Goal: Task Accomplishment & Management: Complete application form

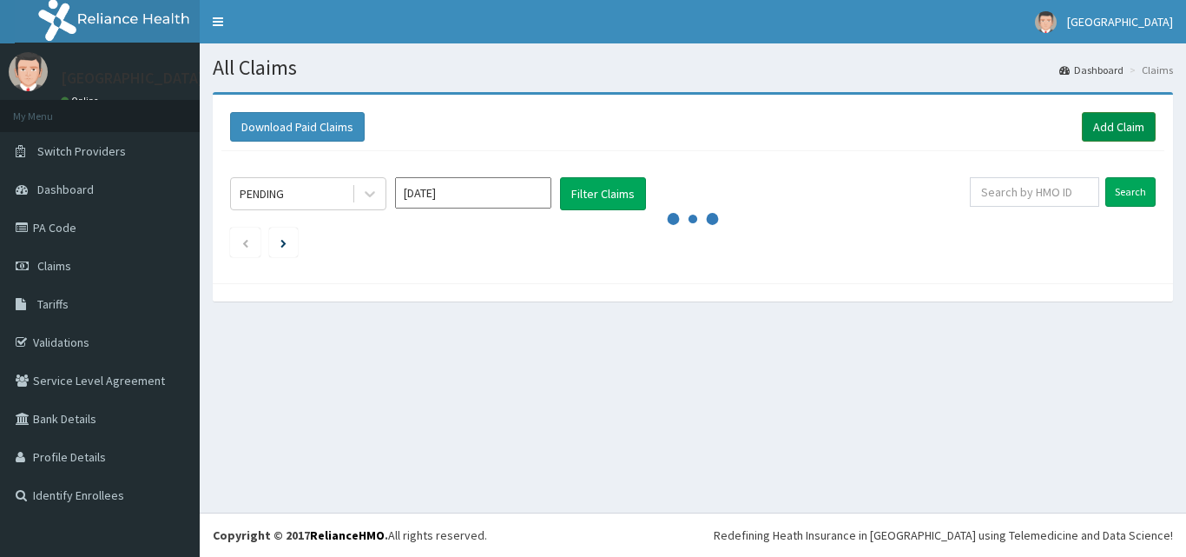
click at [1098, 123] on link "Add Claim" at bounding box center [1119, 127] width 74 height 30
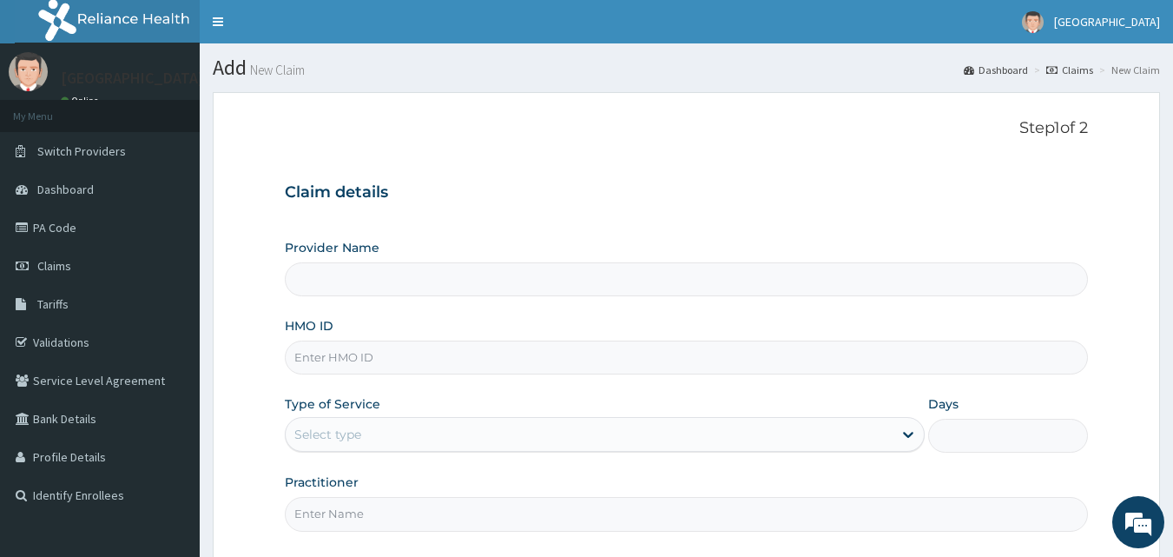
type input "[GEOGRAPHIC_DATA]"
click at [783, 362] on input "HMO ID" at bounding box center [687, 357] width 804 height 34
type input "SBL/10376/A"
click at [464, 423] on div "Select type" at bounding box center [589, 434] width 607 height 28
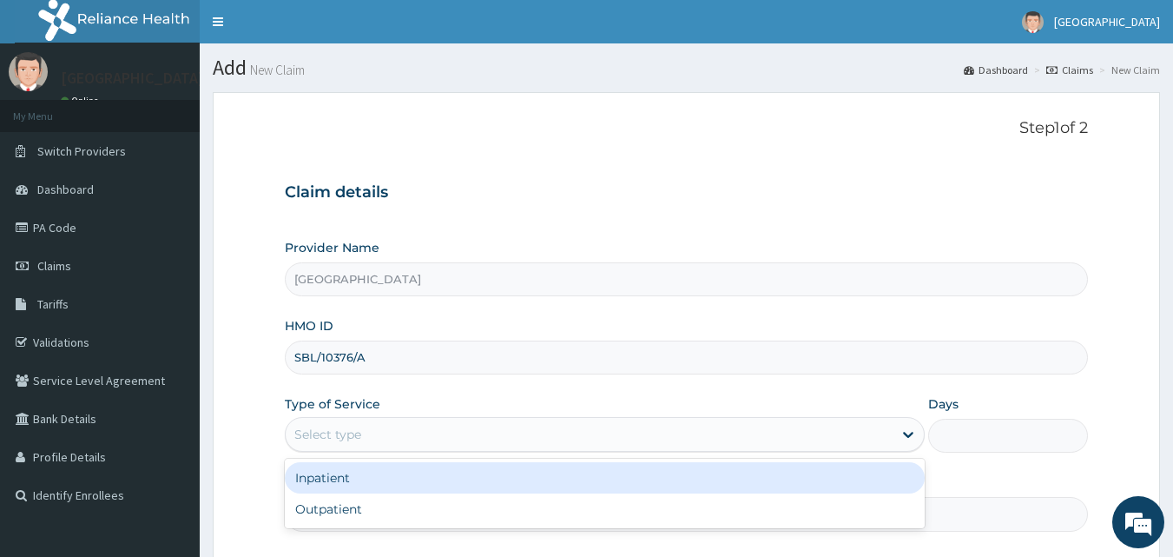
click at [438, 464] on div "Inpatient" at bounding box center [605, 477] width 640 height 31
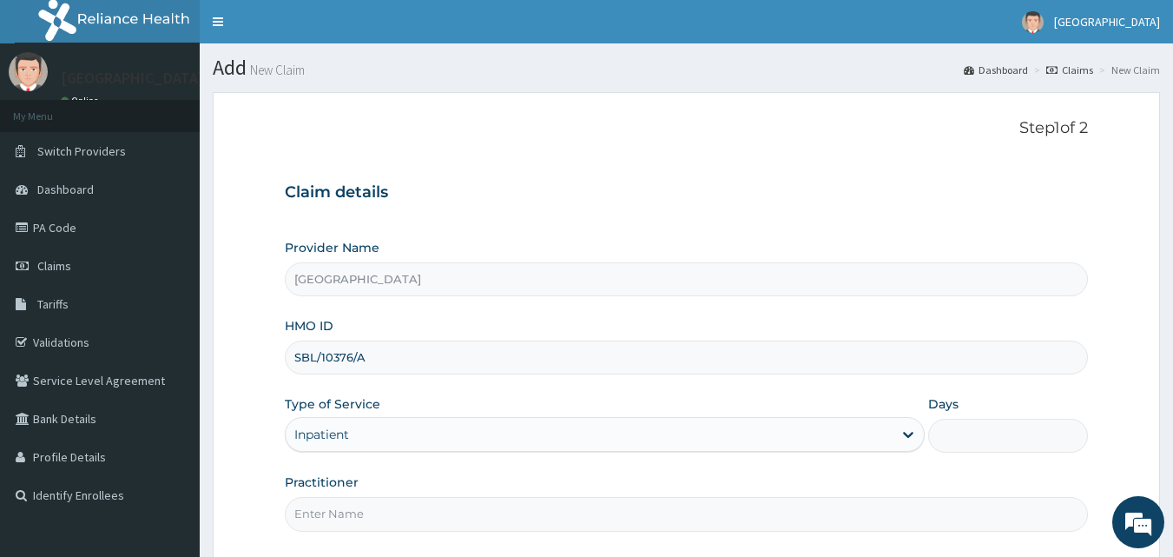
click at [968, 439] on input "Days" at bounding box center [1008, 436] width 160 height 34
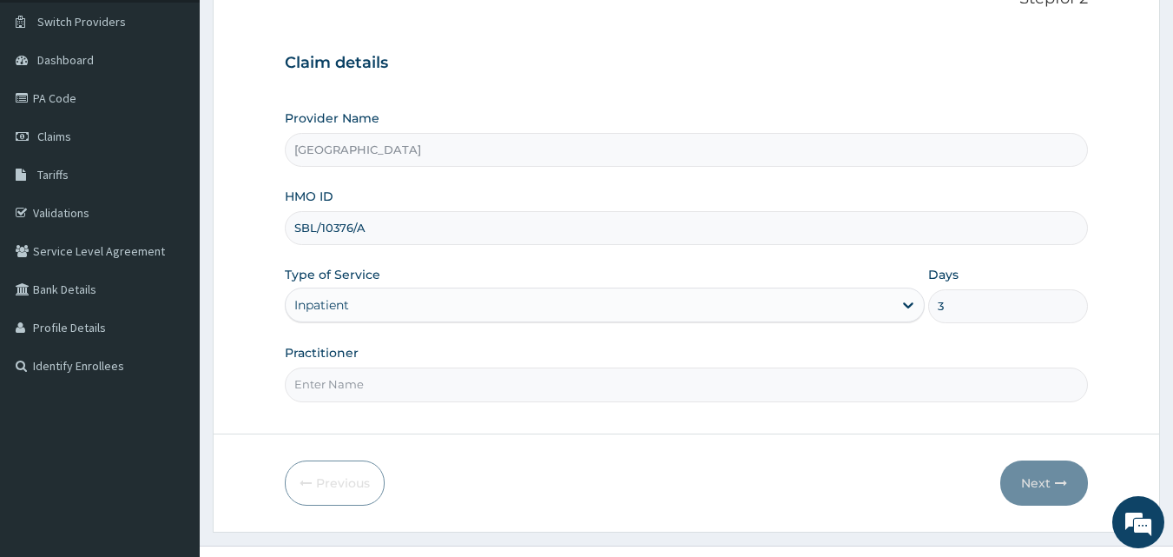
scroll to position [139, 0]
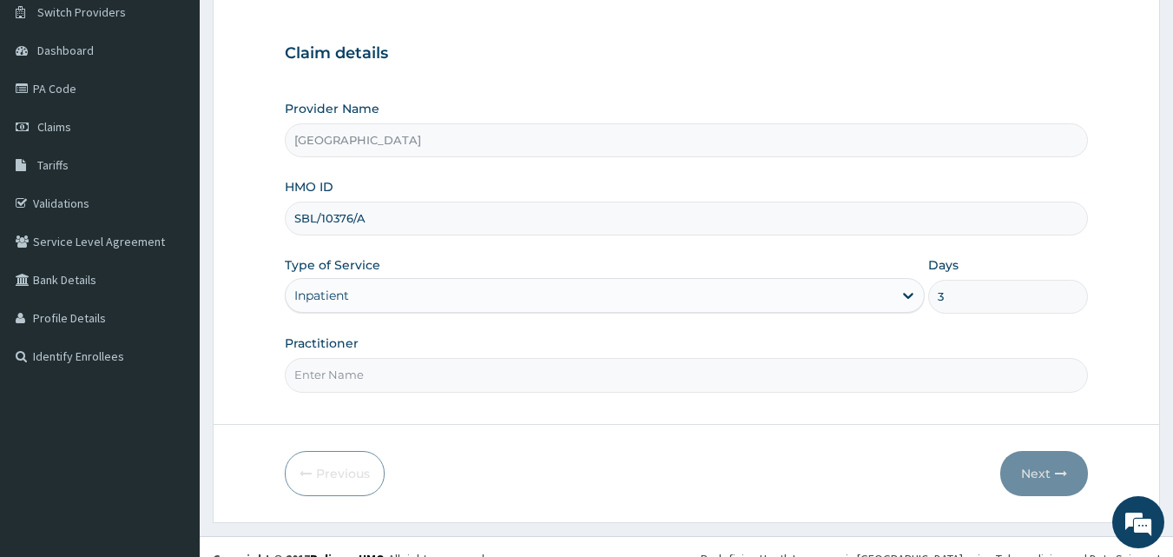
type input "3"
click at [731, 382] on input "Practitioner" at bounding box center [687, 375] width 804 height 34
type input "DR JOHNSON"
click at [1041, 465] on button "Next" at bounding box center [1045, 473] width 88 height 45
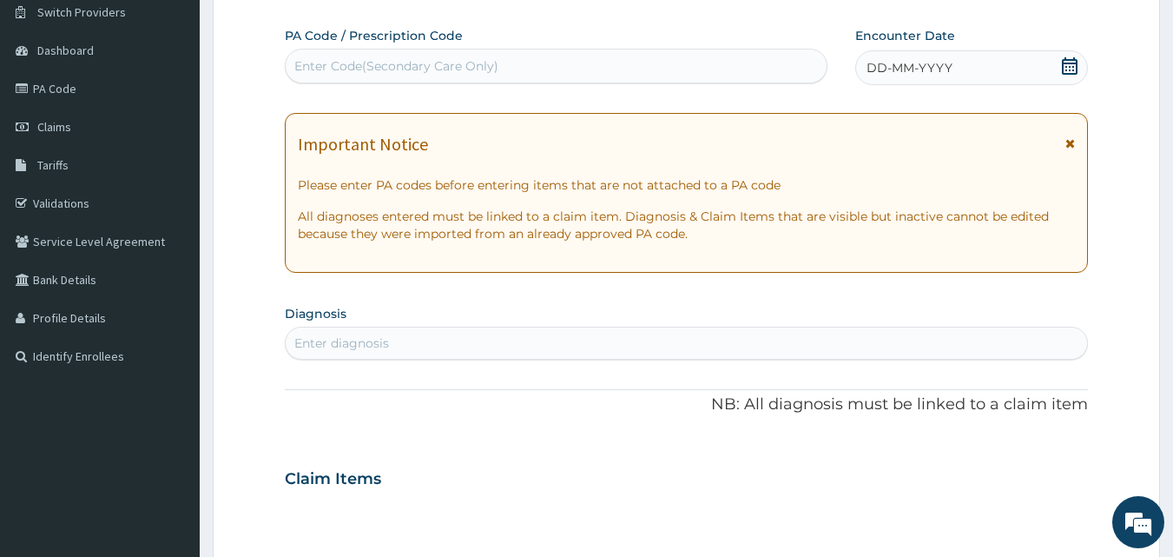
click at [603, 37] on div "PA Code / Prescription Code Enter Code(Secondary Care Only)" at bounding box center [557, 55] width 544 height 56
click at [601, 52] on div "Enter Code(Secondary Care Only)" at bounding box center [557, 66] width 542 height 28
paste input "PA/A09746"
type input "PA/A09746"
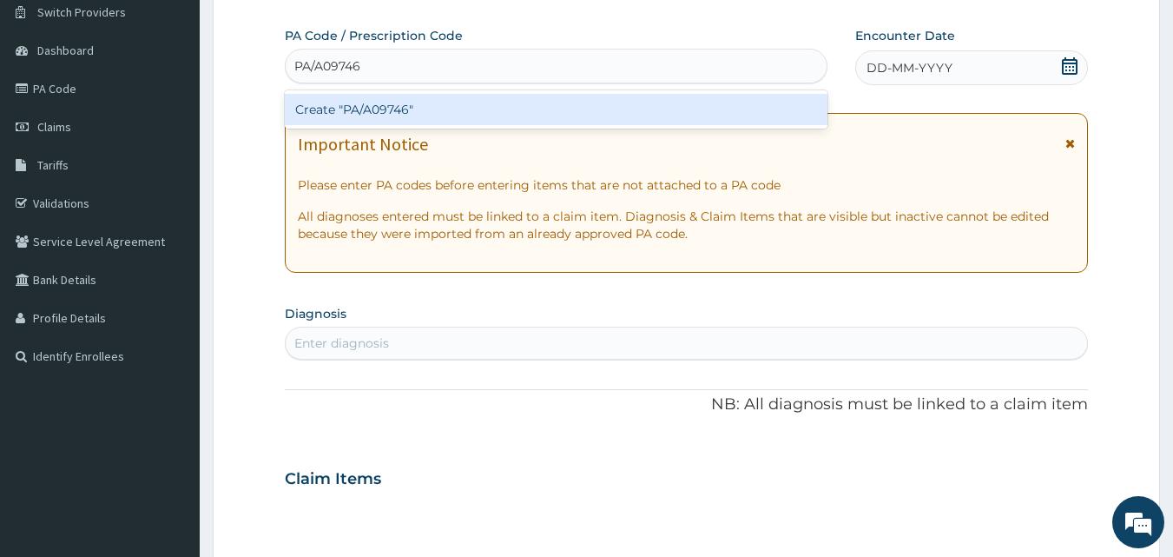
click at [574, 120] on div "Create "PA/A09746"" at bounding box center [557, 109] width 544 height 31
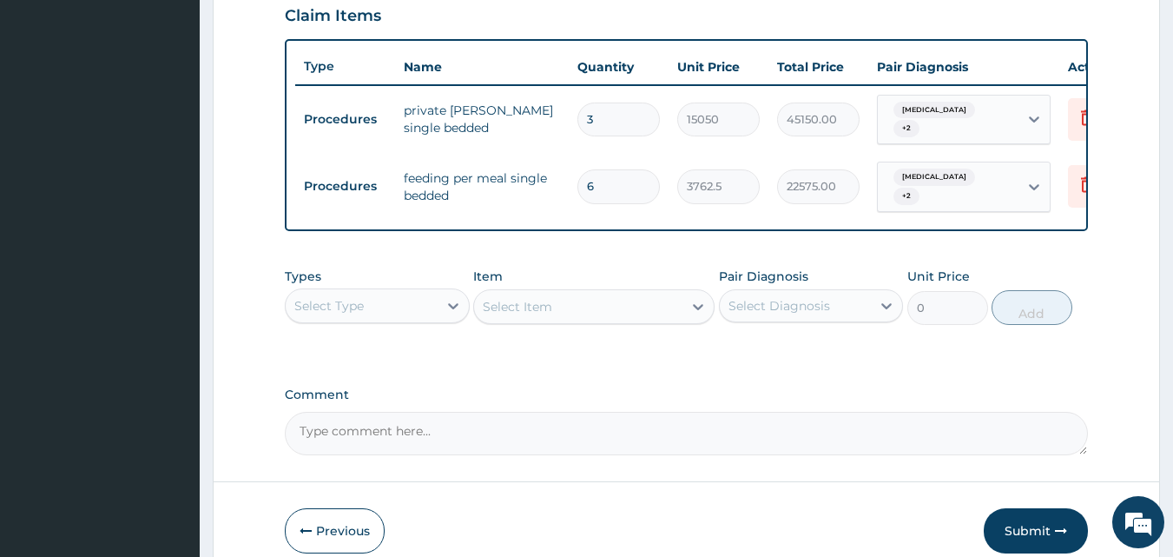
scroll to position [609, 0]
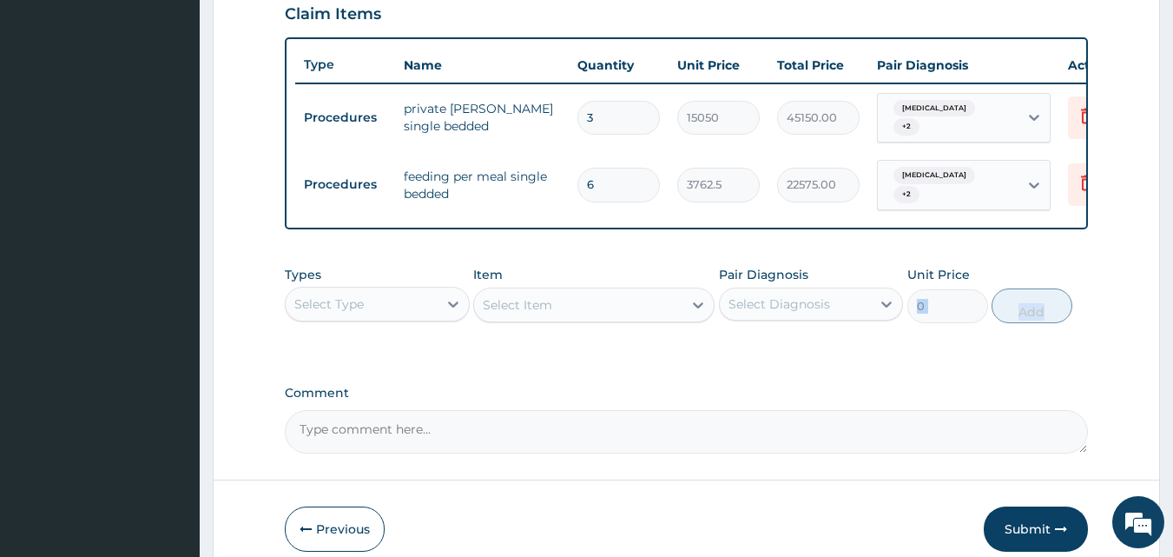
drag, startPoint x: 1125, startPoint y: 337, endPoint x: 981, endPoint y: 273, distance: 157.1
click at [981, 273] on form "Step 2 of 2 PA Code / Prescription Code PA/A09746 Encounter Date 07-08-2025 Imp…" at bounding box center [687, 30] width 948 height 1094
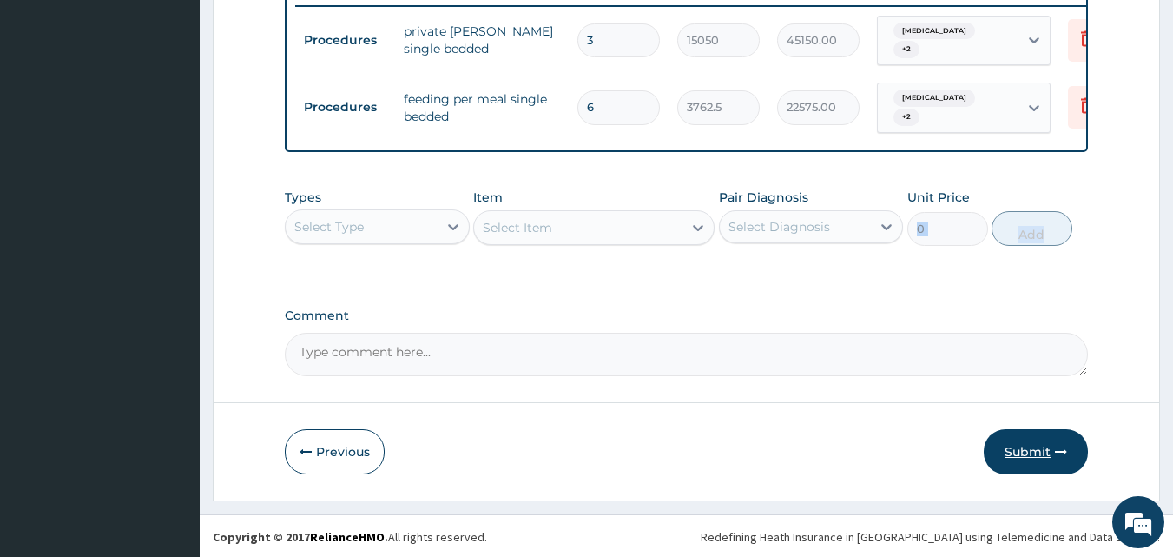
click at [1022, 444] on button "Submit" at bounding box center [1036, 451] width 104 height 45
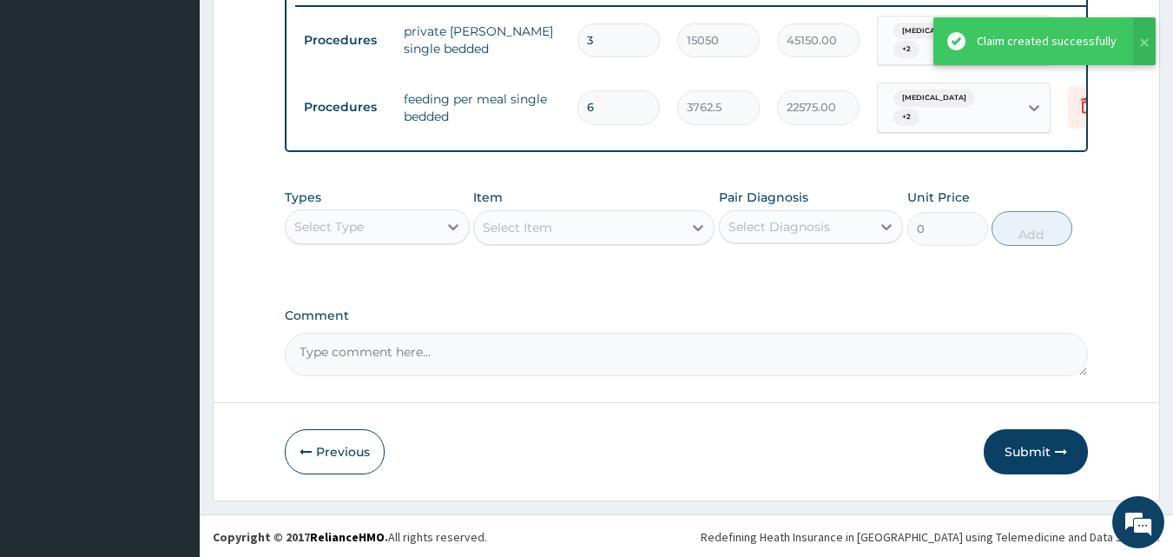
scroll to position [572, 0]
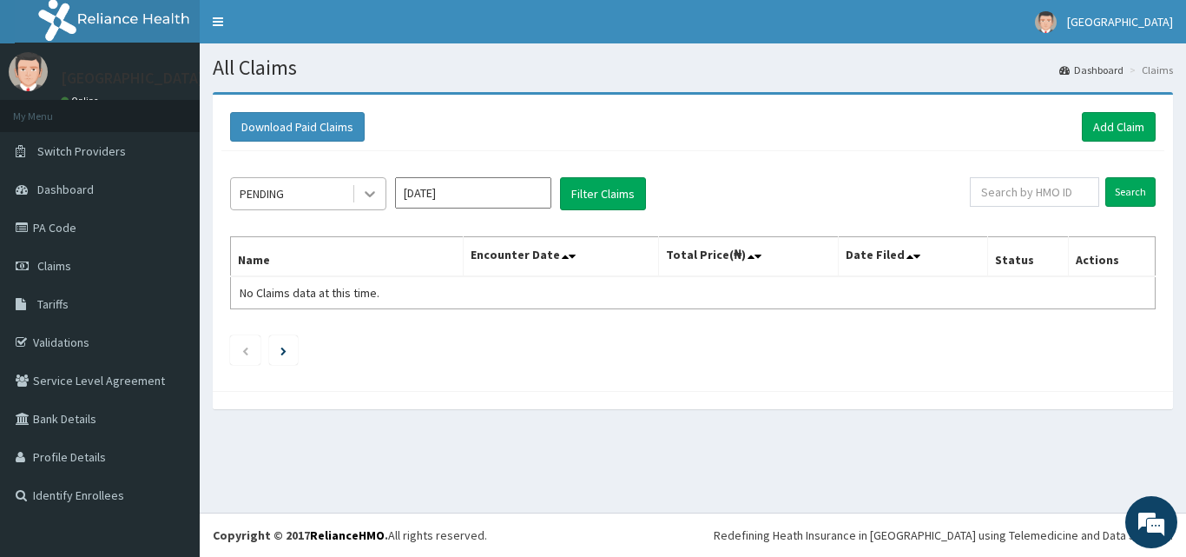
click at [367, 192] on icon at bounding box center [370, 195] width 10 height 6
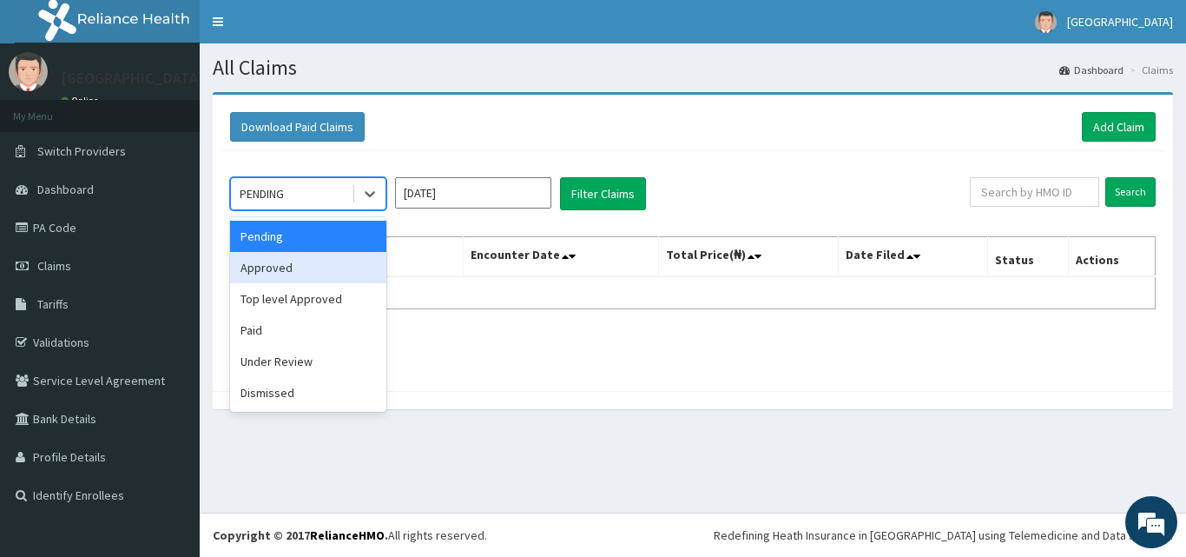
click at [333, 278] on div "Approved" at bounding box center [308, 267] width 156 height 31
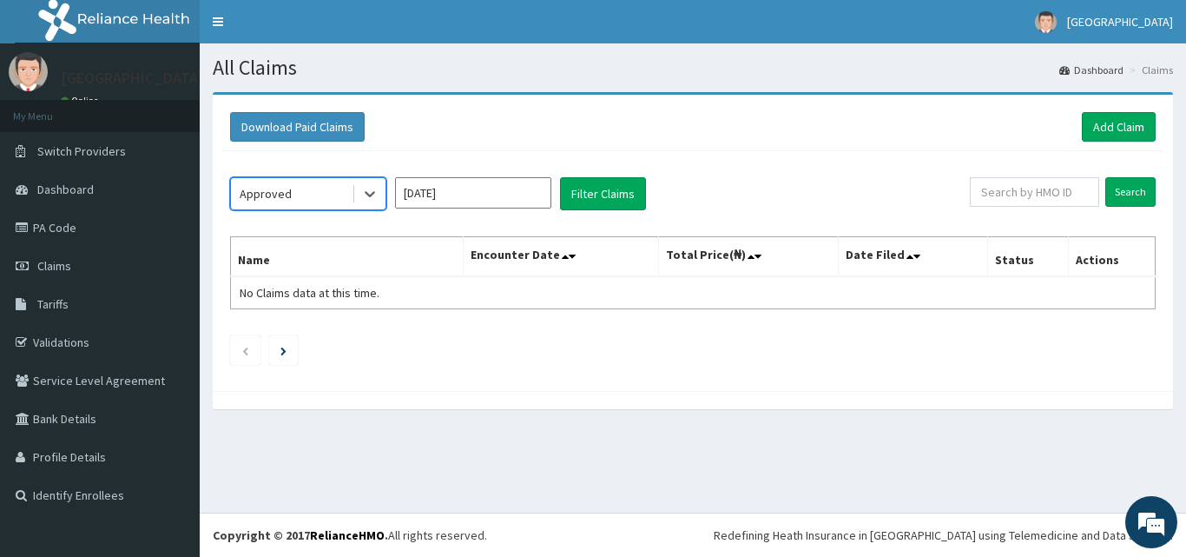
click at [559, 202] on div "option Approved, selected. Select is focused ,type to refine list, press Down t…" at bounding box center [600, 193] width 740 height 33
click at [578, 200] on button "Filter Claims" at bounding box center [603, 193] width 86 height 33
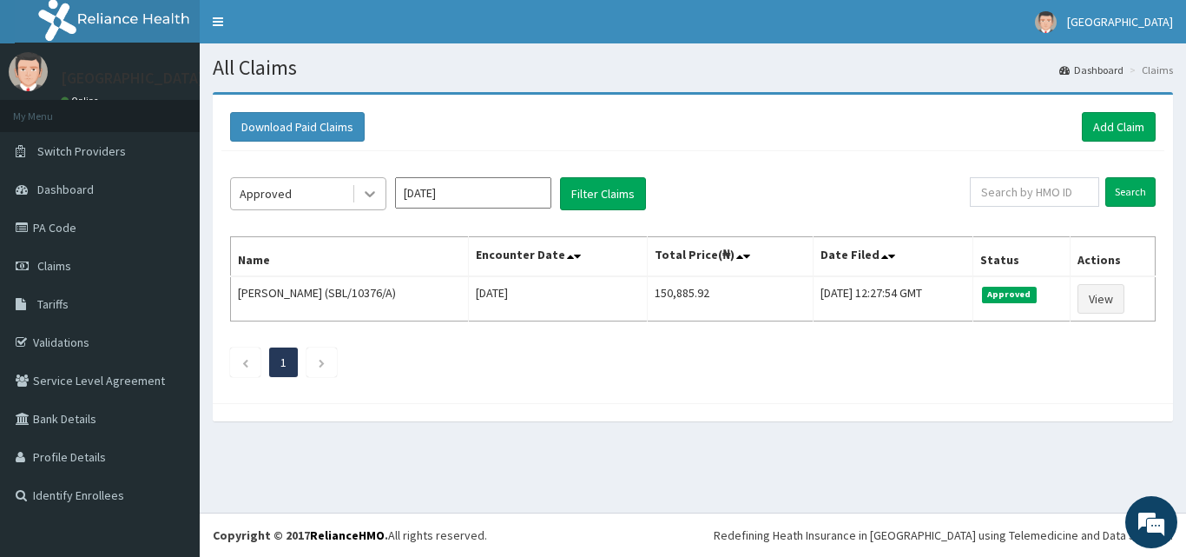
click at [359, 195] on div at bounding box center [369, 193] width 31 height 31
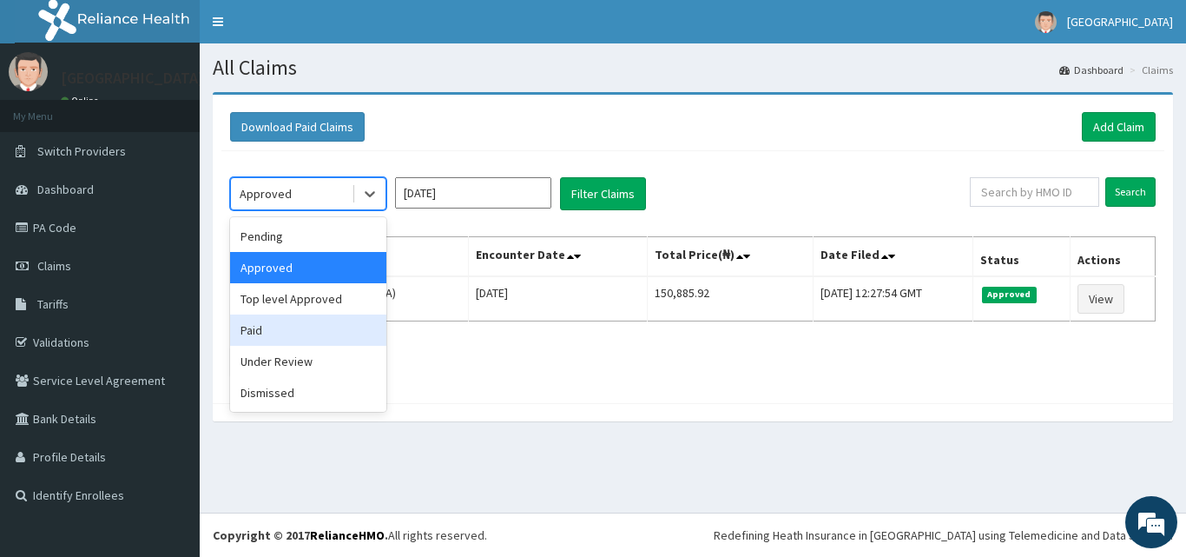
click at [307, 345] on div "Paid" at bounding box center [308, 329] width 156 height 31
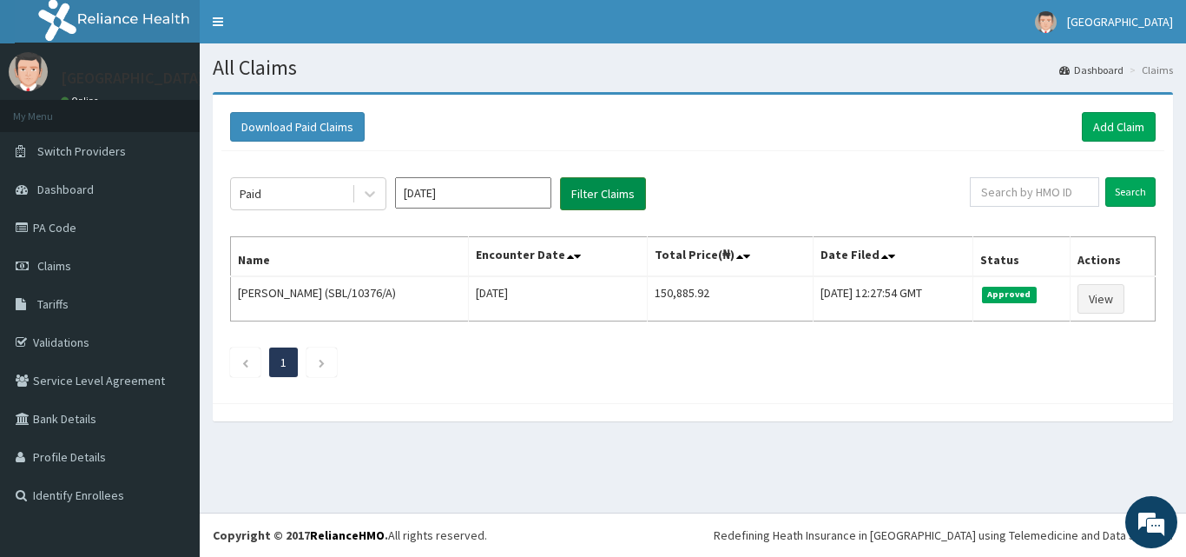
click at [585, 188] on button "Filter Claims" at bounding box center [603, 193] width 86 height 33
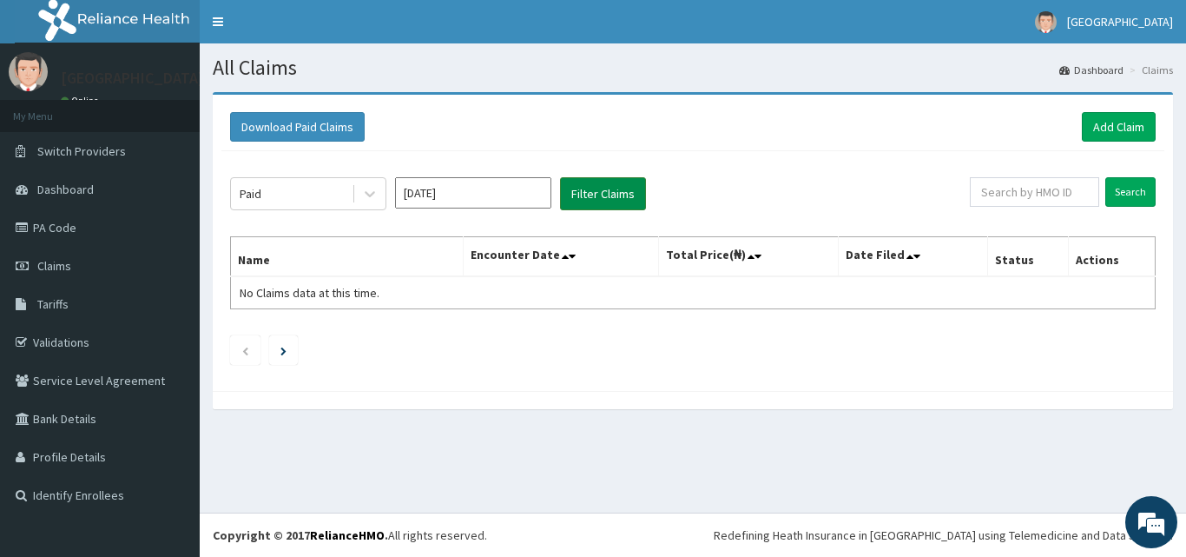
click at [585, 188] on button "Filter Claims" at bounding box center [603, 193] width 86 height 33
click at [514, 196] on input "[DATE]" at bounding box center [473, 192] width 156 height 31
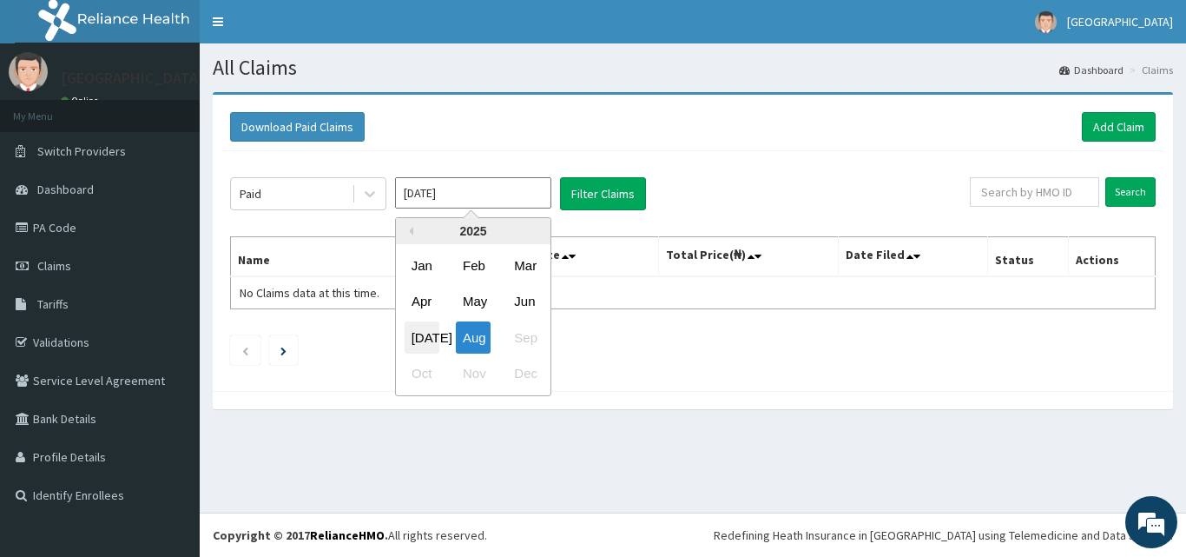
click at [408, 342] on div "Jul" at bounding box center [422, 337] width 35 height 32
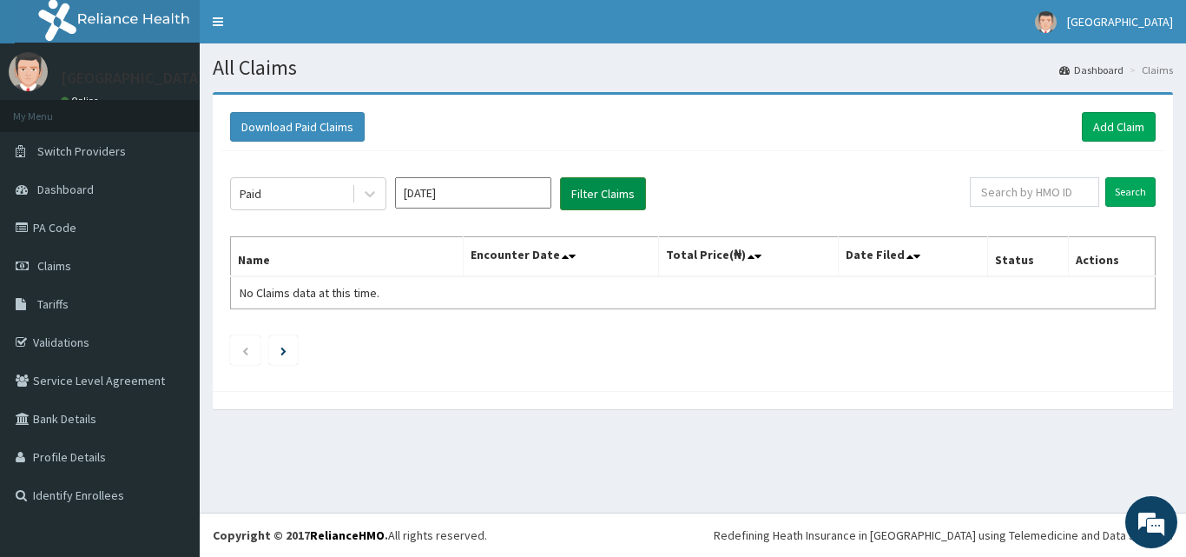
click at [579, 191] on button "Filter Claims" at bounding box center [603, 193] width 86 height 33
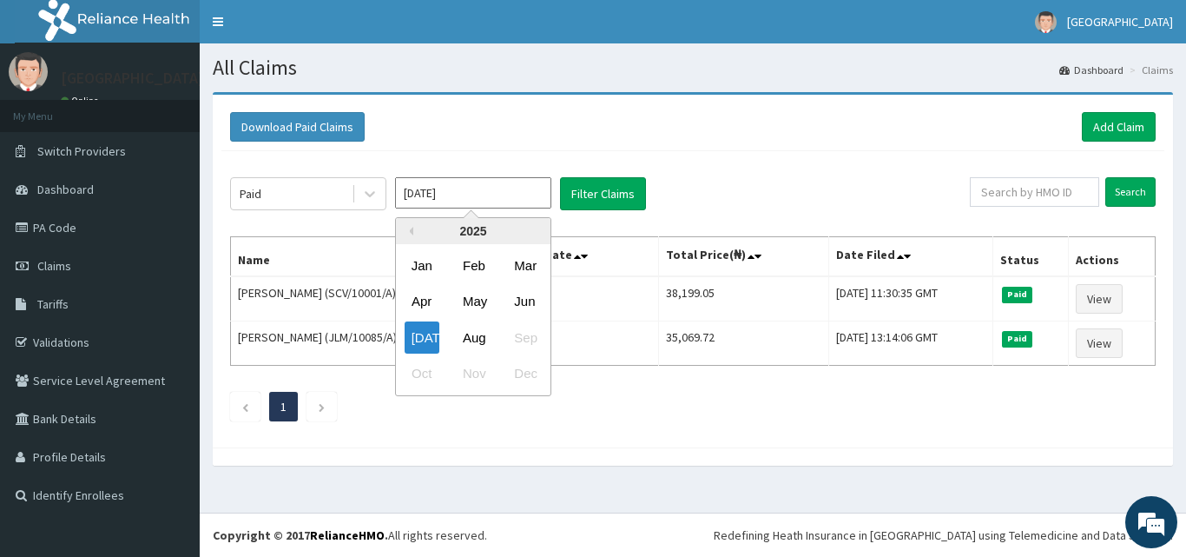
click at [513, 188] on input "Jul 2025" at bounding box center [473, 192] width 156 height 31
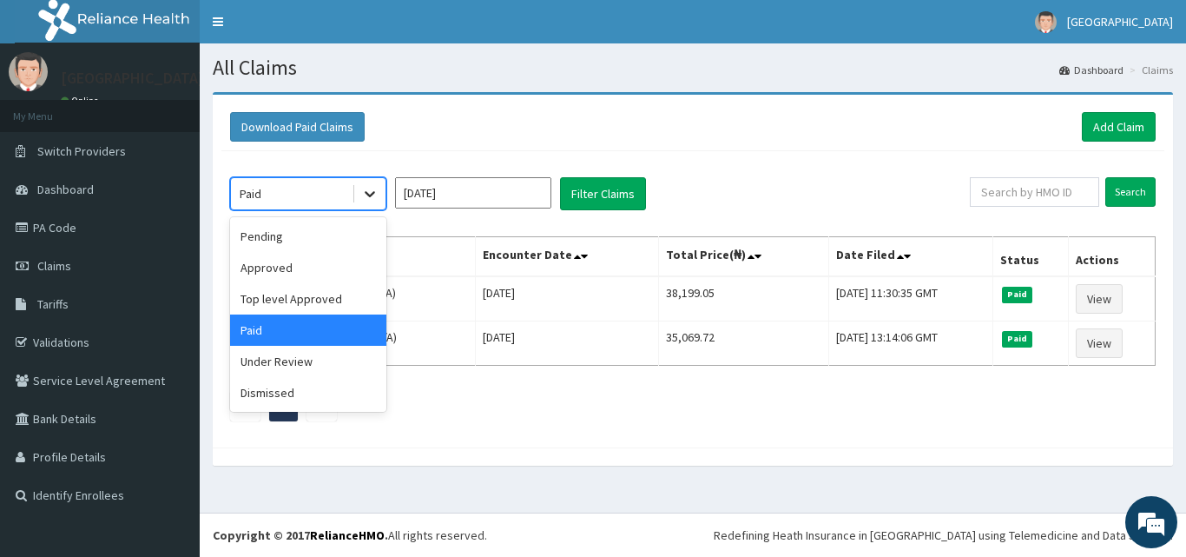
click at [360, 188] on div at bounding box center [369, 193] width 31 height 31
click at [315, 264] on div "Approved" at bounding box center [308, 267] width 156 height 31
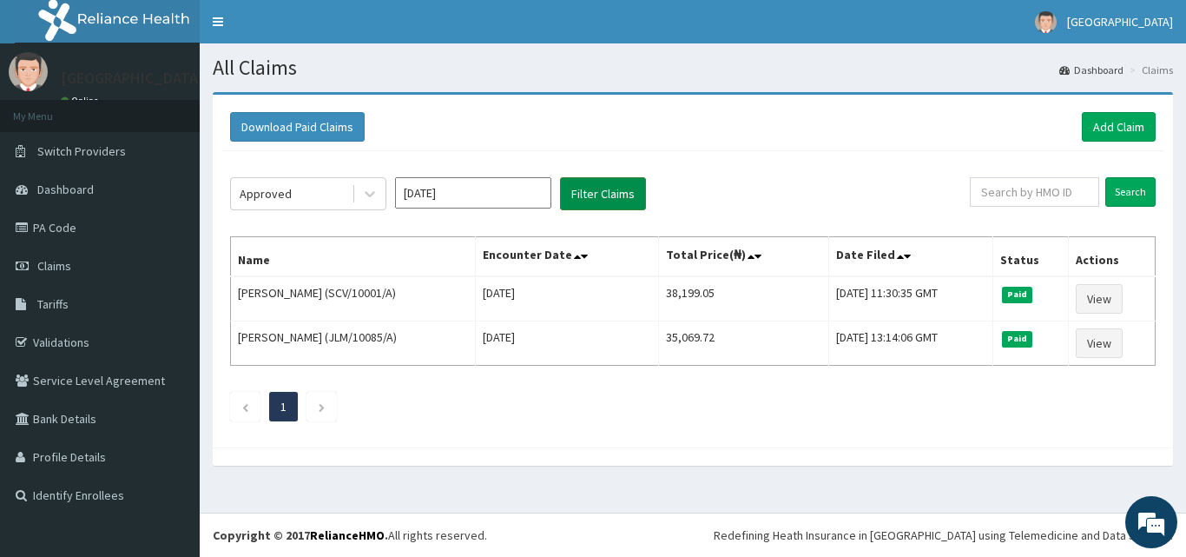
click at [605, 181] on button "Filter Claims" at bounding box center [603, 193] width 86 height 33
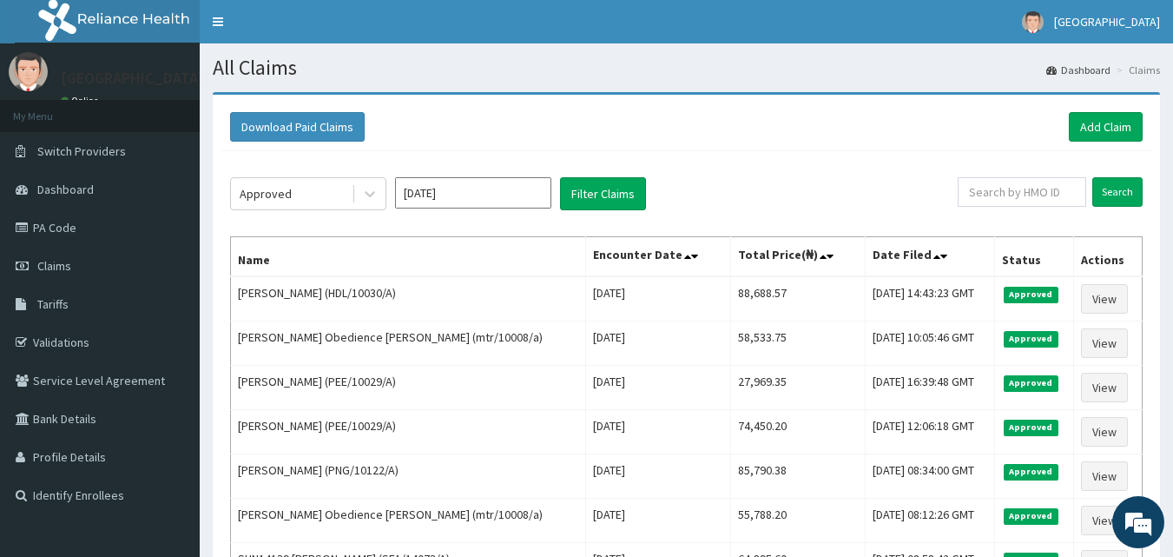
click at [481, 193] on input "Jul 2025" at bounding box center [473, 192] width 156 height 31
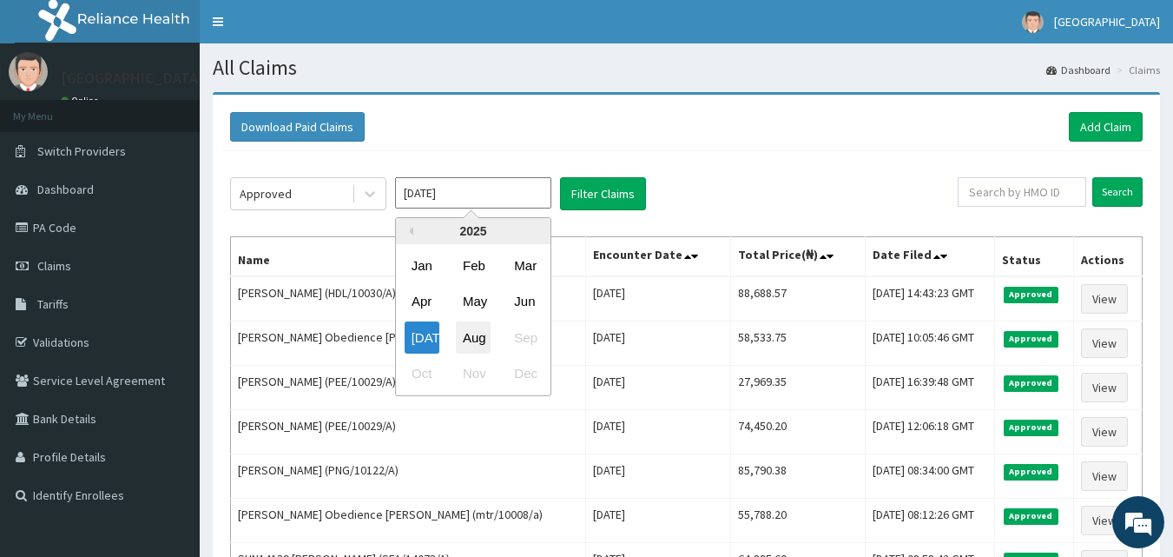
click at [468, 333] on div "Aug" at bounding box center [473, 337] width 35 height 32
type input "Aug 2025"
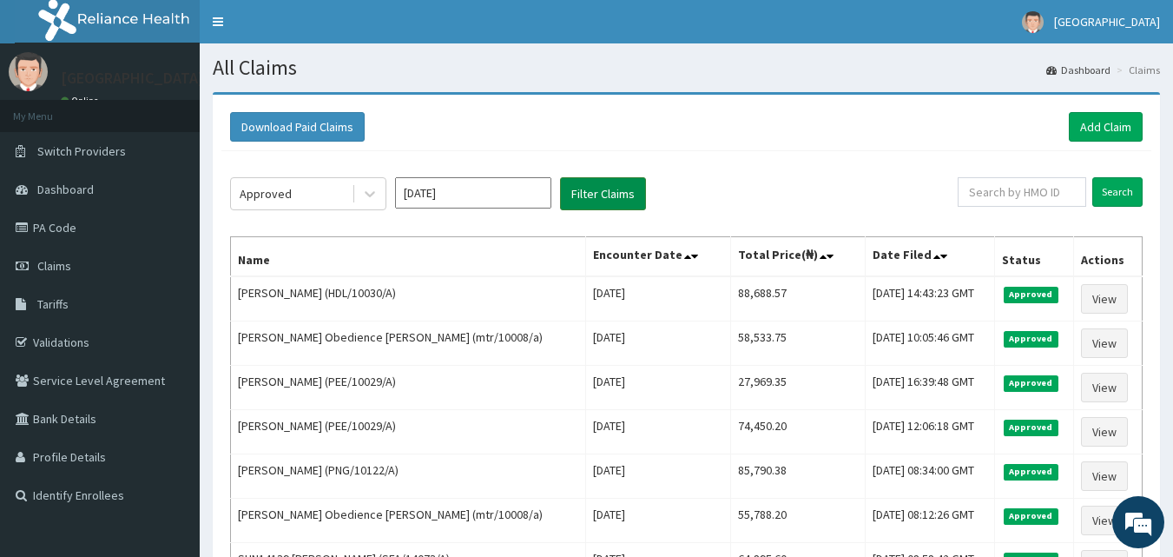
click at [592, 182] on button "Filter Claims" at bounding box center [603, 193] width 86 height 33
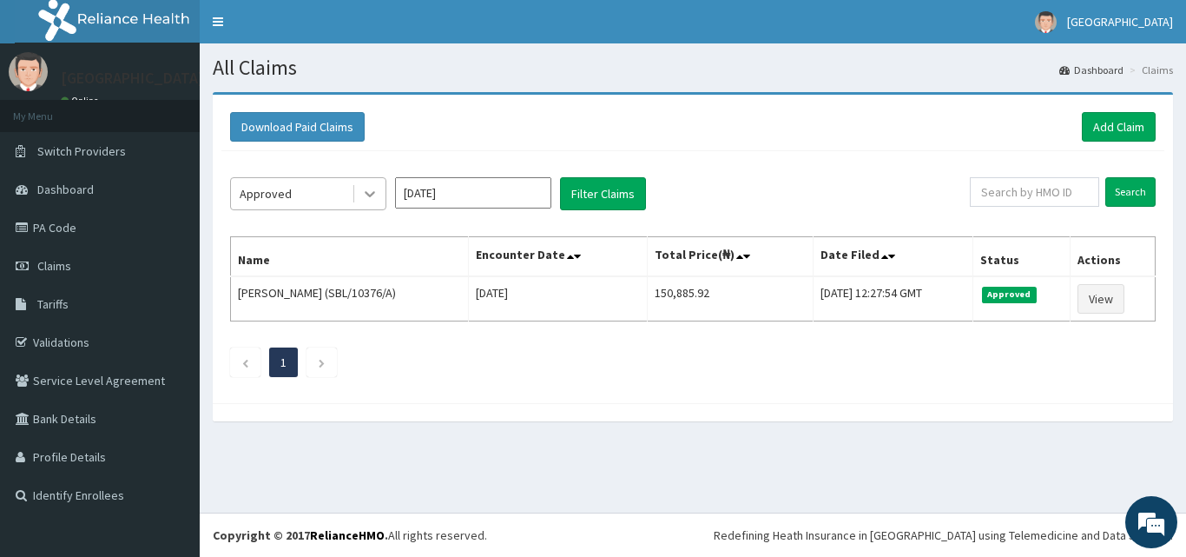
click at [359, 190] on div at bounding box center [369, 193] width 31 height 31
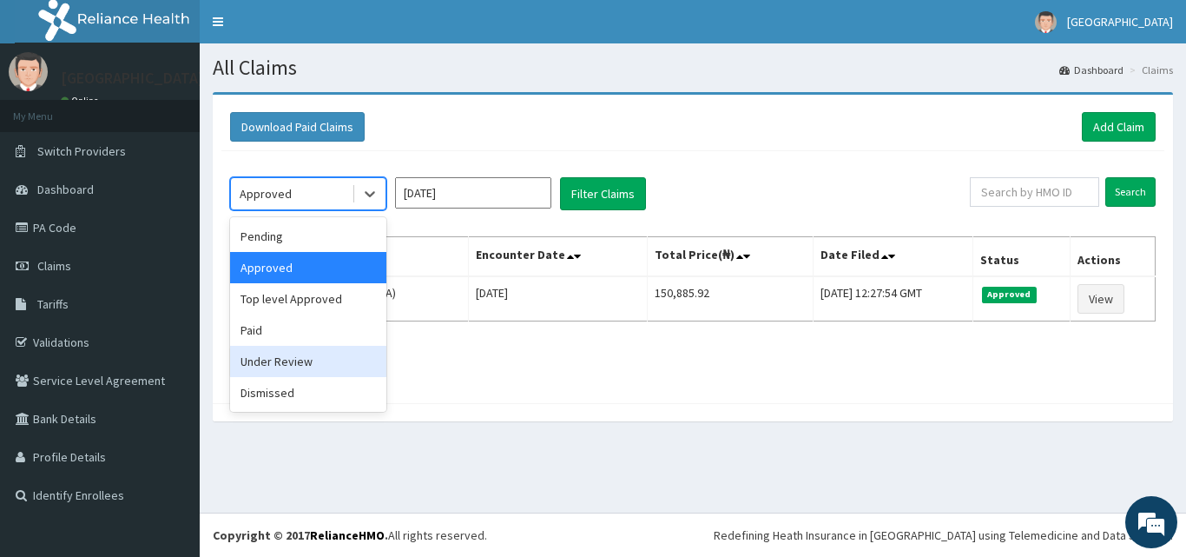
click at [291, 373] on div "Under Review" at bounding box center [308, 361] width 156 height 31
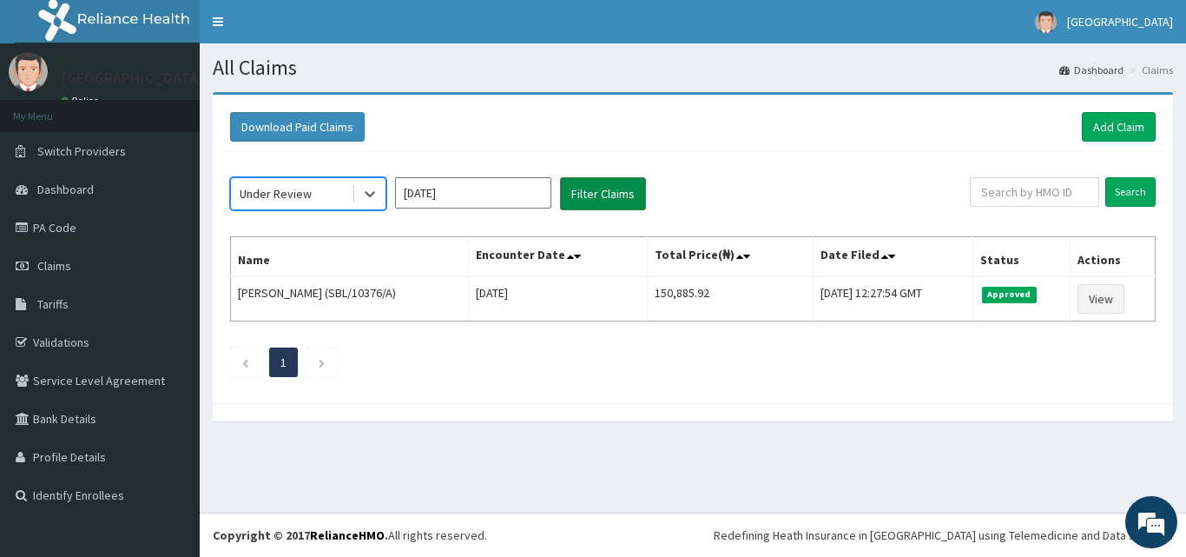
click at [585, 200] on button "Filter Claims" at bounding box center [603, 193] width 86 height 33
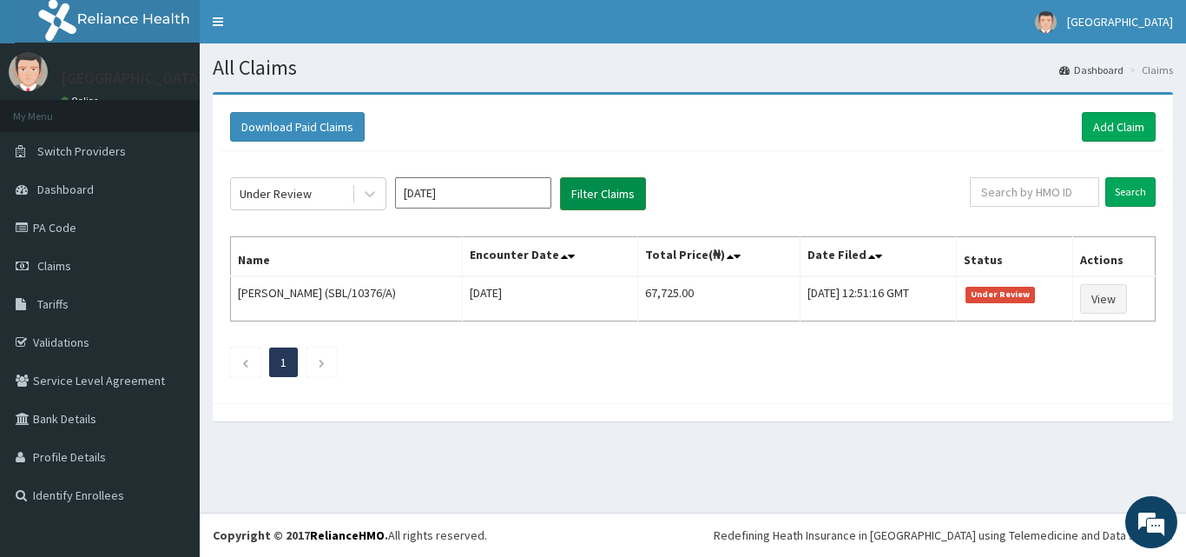
click at [584, 195] on button "Filter Claims" at bounding box center [603, 193] width 86 height 33
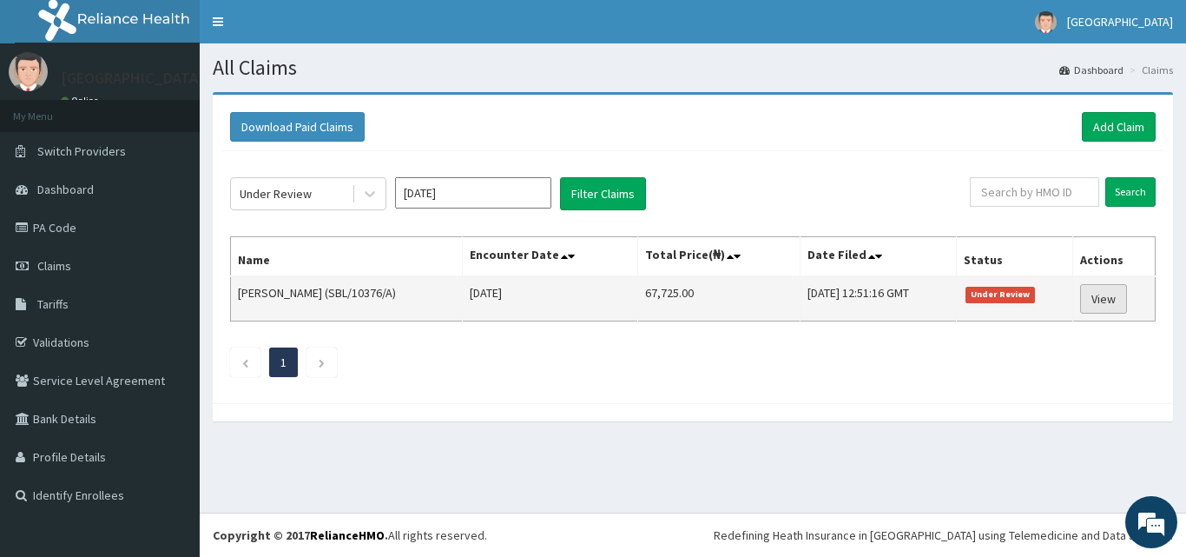
click at [1113, 300] on link "View" at bounding box center [1103, 299] width 47 height 30
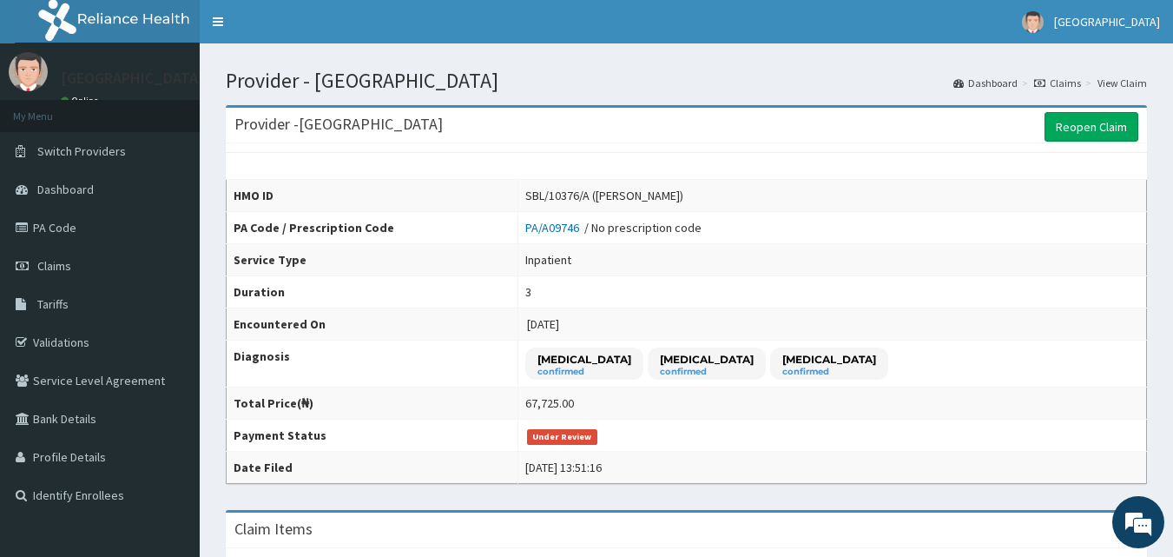
click at [376, 366] on th "Diagnosis" at bounding box center [373, 363] width 292 height 47
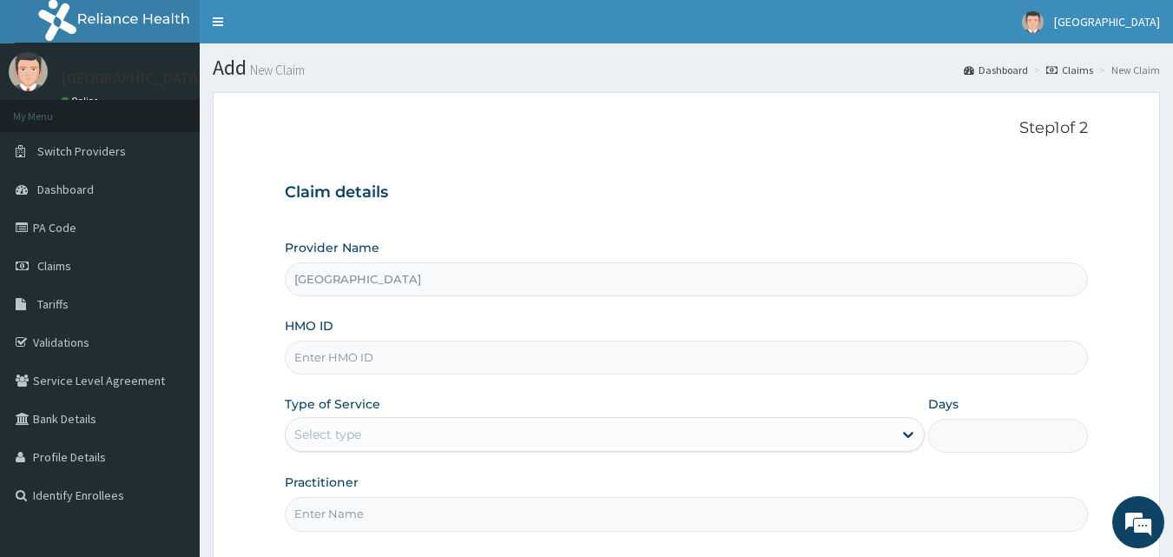
click at [396, 283] on input "Diamond Crown Hospital" at bounding box center [687, 279] width 804 height 34
click at [408, 348] on input "HMO ID" at bounding box center [687, 357] width 804 height 34
type input "SFA/14073/A"
click at [436, 433] on div "Select type" at bounding box center [589, 434] width 607 height 28
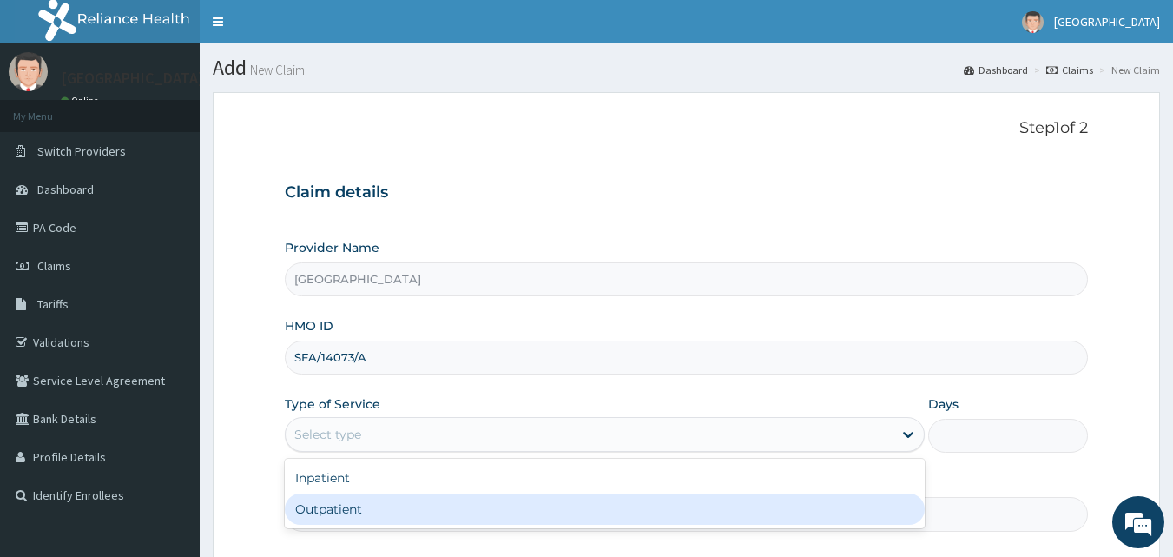
click at [400, 506] on div "Outpatient" at bounding box center [605, 508] width 640 height 31
type input "1"
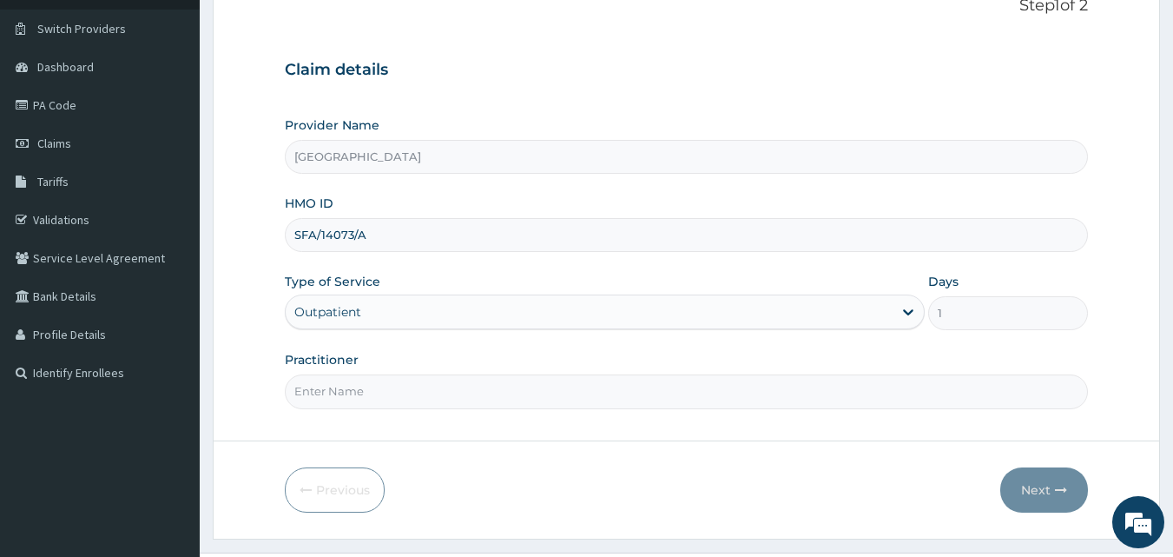
scroll to position [124, 0]
click at [921, 390] on input "Practitioner" at bounding box center [687, 390] width 804 height 34
type input "DR JOHNSON"
click at [1048, 486] on button "Next" at bounding box center [1045, 488] width 88 height 45
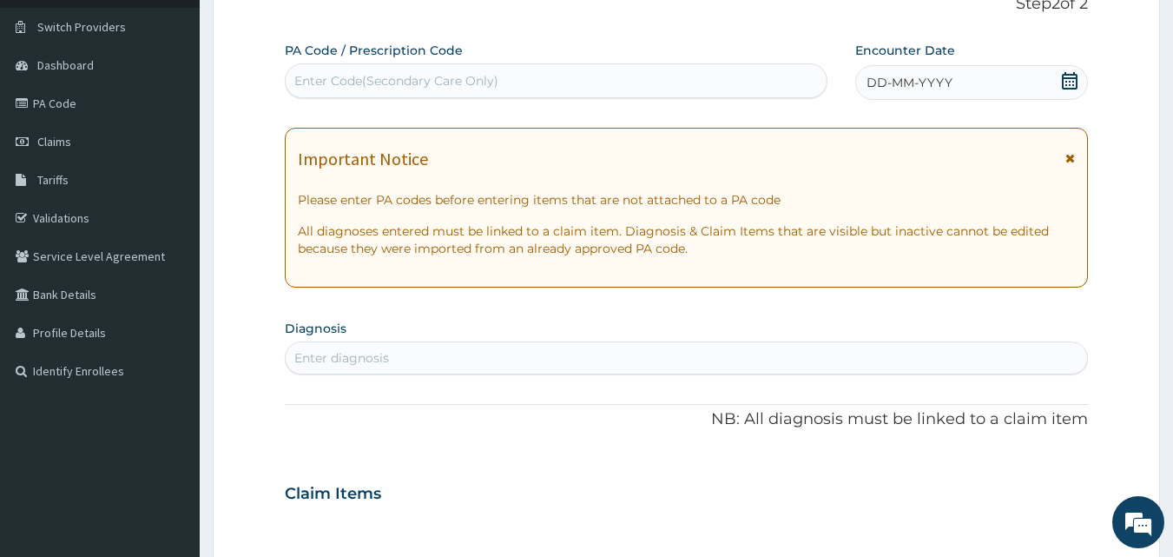
click at [733, 58] on div "PA Code / Prescription Code Enter Code(Secondary Care Only)" at bounding box center [557, 70] width 544 height 56
click at [736, 89] on div "Enter Code(Secondary Care Only)" at bounding box center [557, 81] width 542 height 28
paste input "PA/BA71E0"
type input "PA/BA71E0"
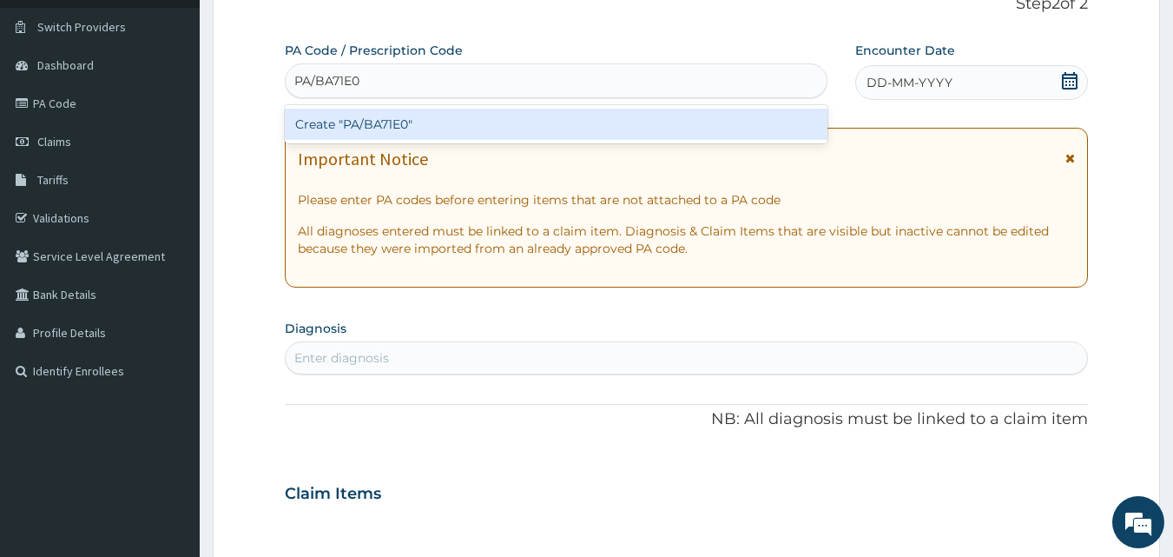
click at [741, 122] on div "Create "PA/BA71E0"" at bounding box center [557, 124] width 544 height 31
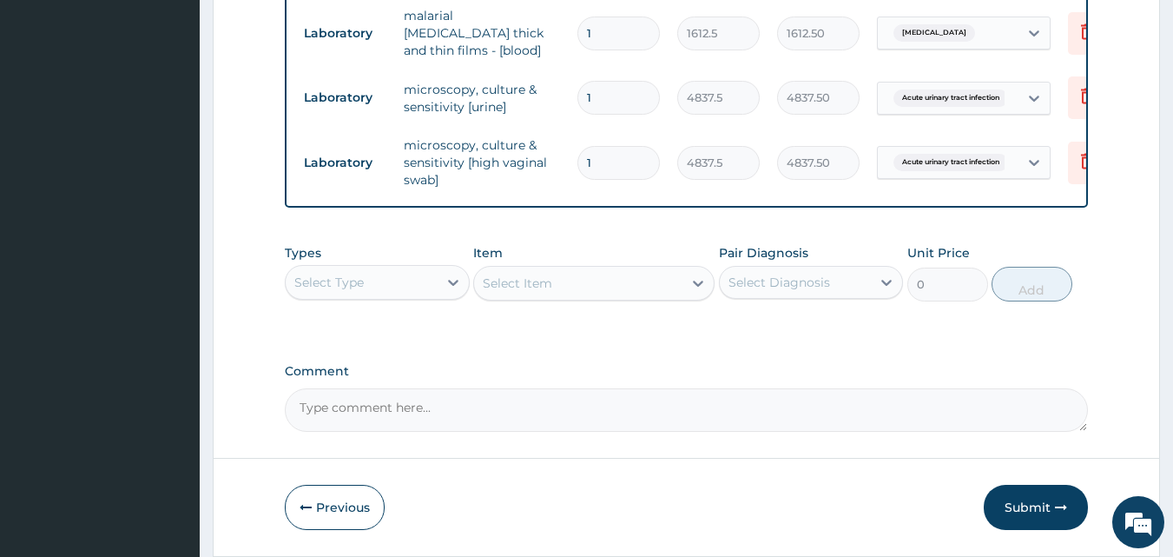
scroll to position [1381, 0]
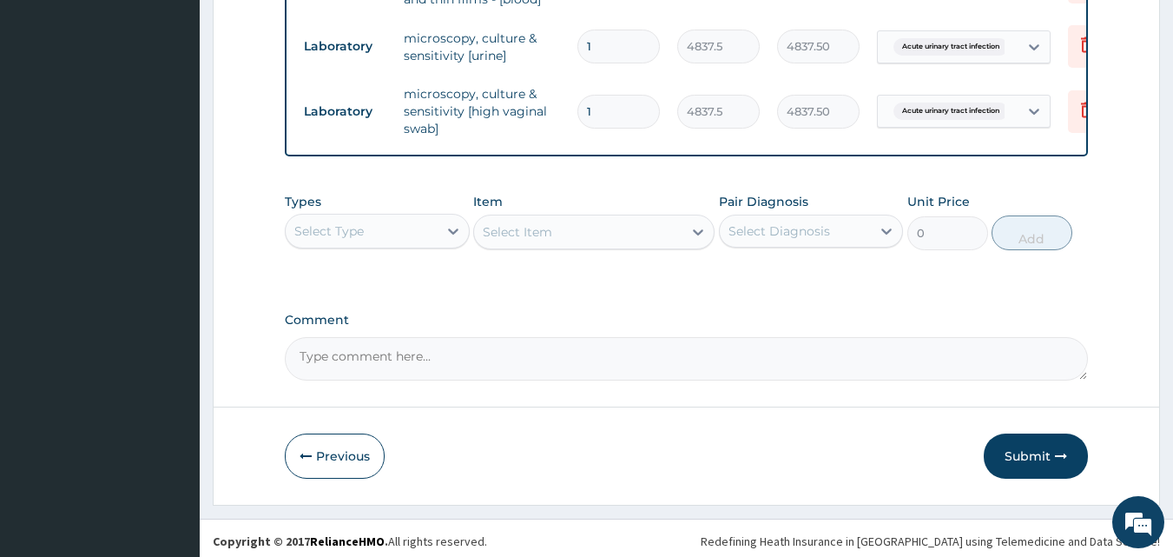
click at [1016, 445] on button "Submit" at bounding box center [1036, 455] width 104 height 45
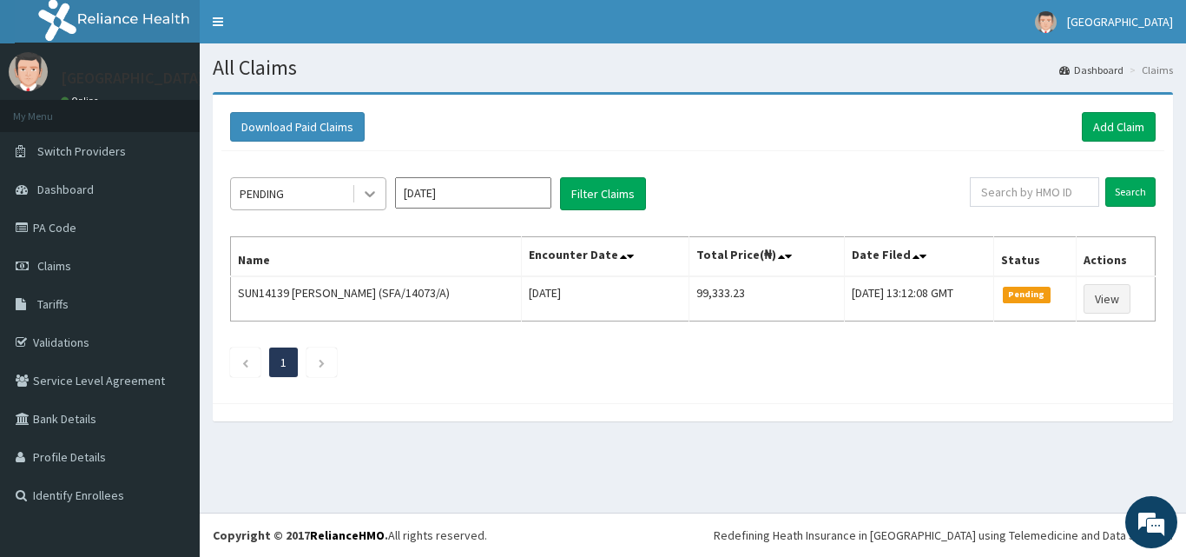
click at [372, 185] on icon at bounding box center [369, 193] width 17 height 17
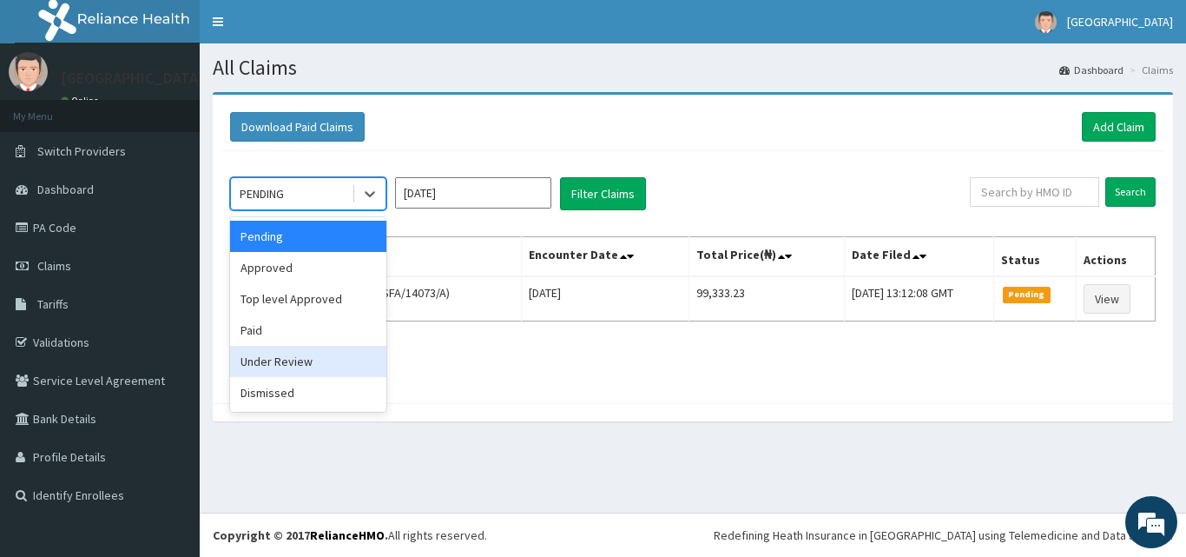
click at [265, 349] on div "Under Review" at bounding box center [308, 361] width 156 height 31
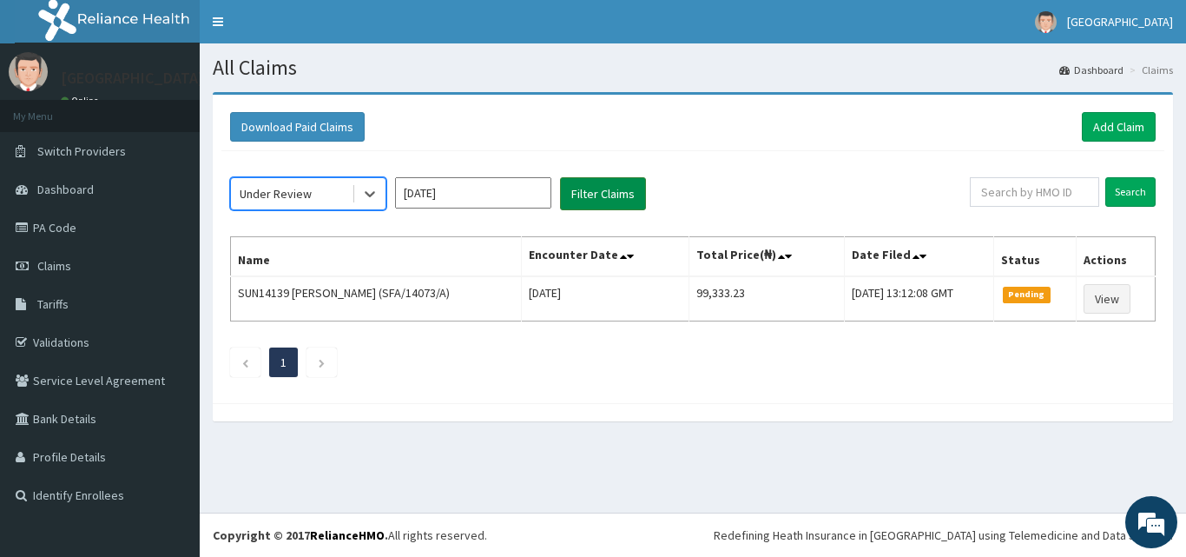
click at [561, 206] on button "Filter Claims" at bounding box center [603, 193] width 86 height 33
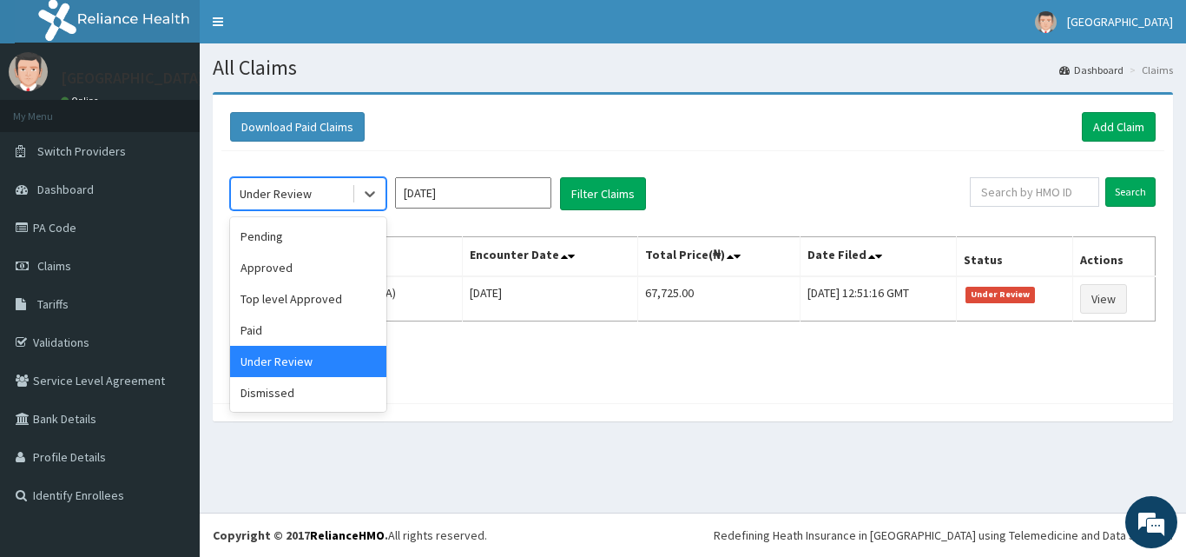
click at [303, 195] on div "Under Review" at bounding box center [276, 193] width 72 height 17
click at [478, 191] on input "[DATE]" at bounding box center [473, 192] width 156 height 31
